Goal: Task Accomplishment & Management: Use online tool/utility

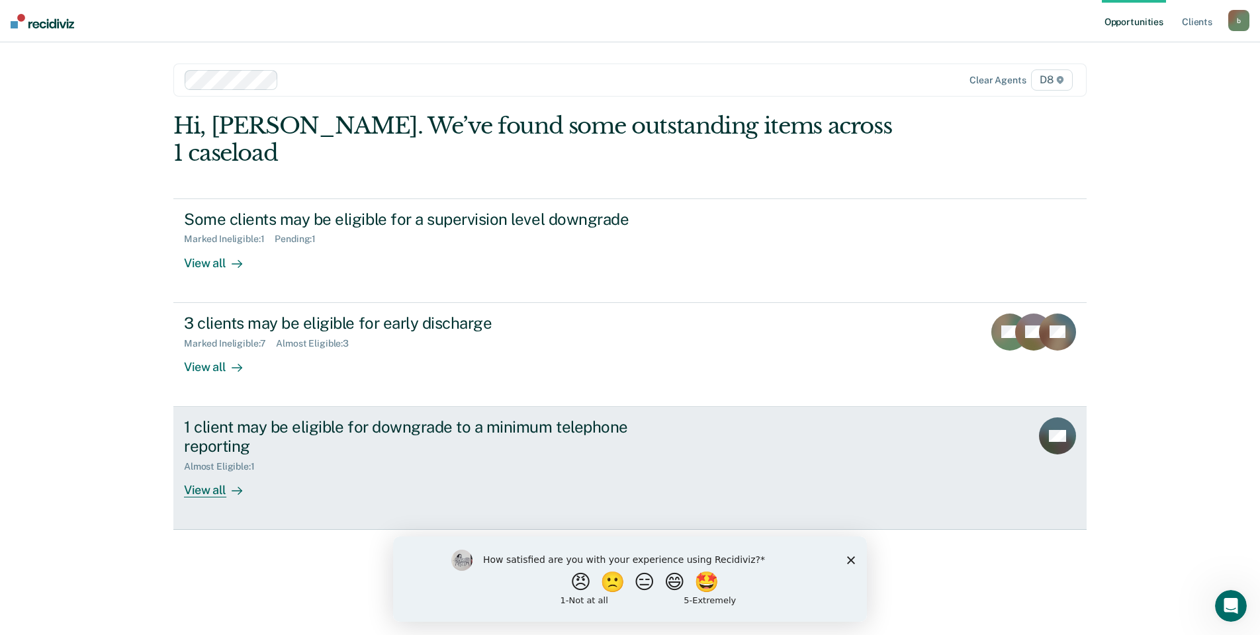
click at [210, 472] on div "View all" at bounding box center [221, 485] width 74 height 26
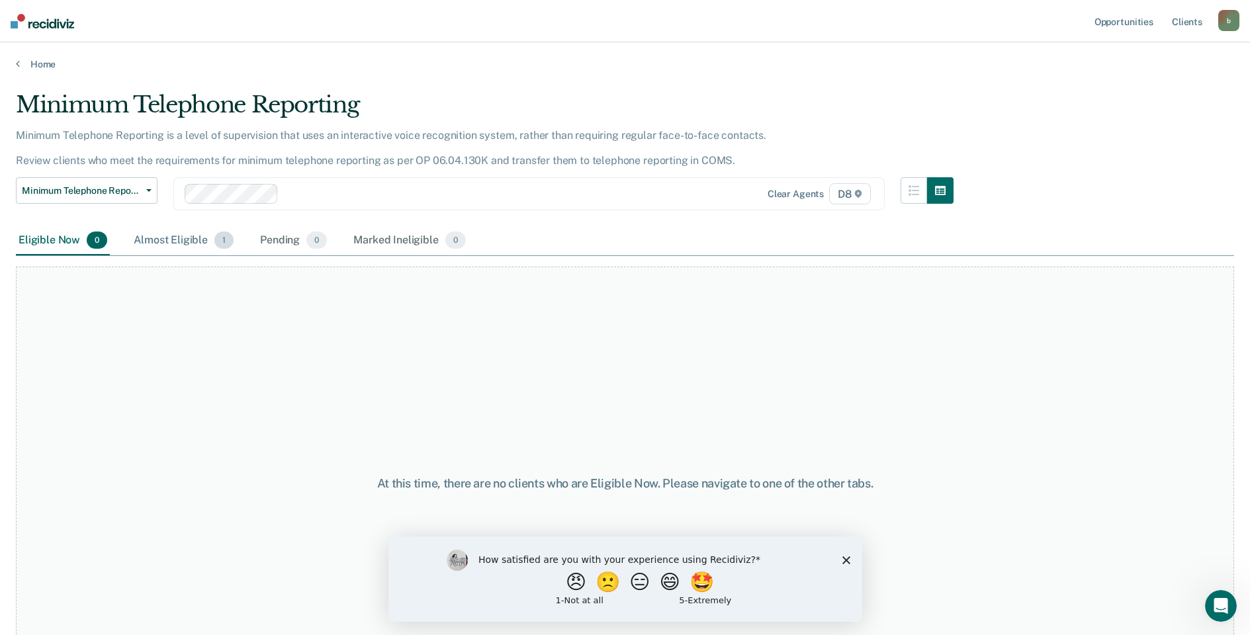
click at [157, 239] on div "Almost Eligible 1" at bounding box center [183, 240] width 105 height 29
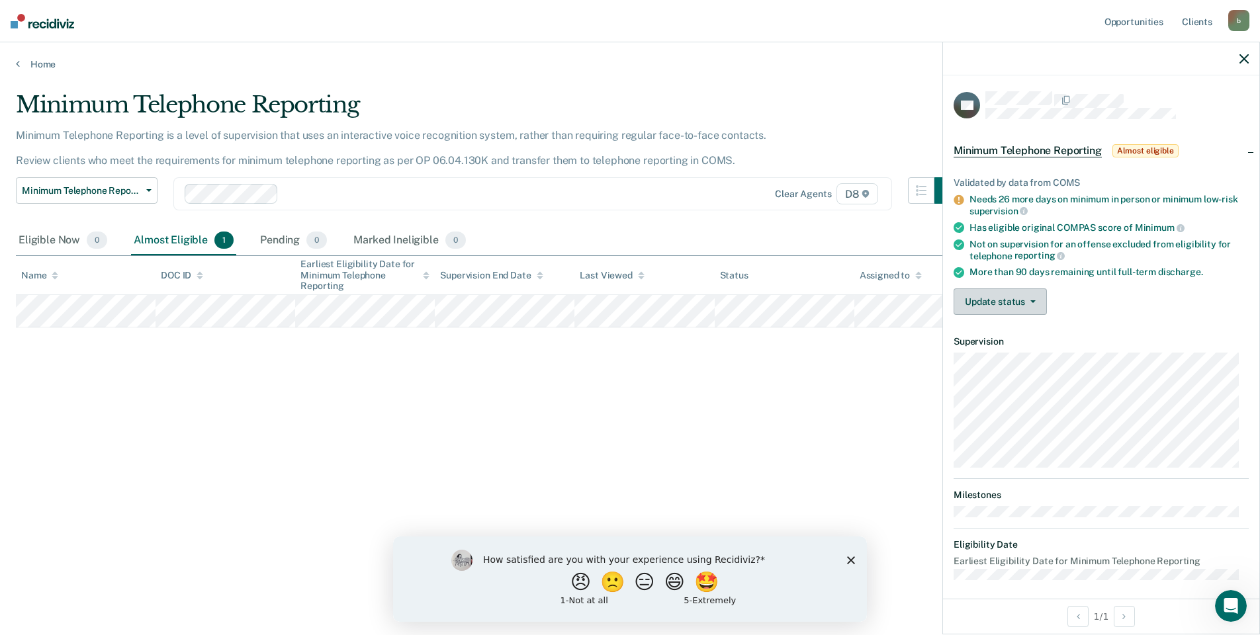
click at [1003, 303] on button "Update status" at bounding box center [1000, 302] width 93 height 26
click at [1003, 328] on button "[PERSON_NAME]" at bounding box center [1018, 333] width 128 height 21
